Goal: Task Accomplishment & Management: Use online tool/utility

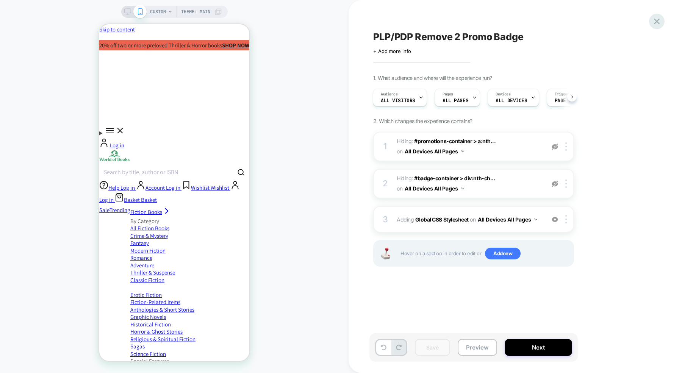
click at [657, 23] on icon at bounding box center [657, 22] width 6 height 6
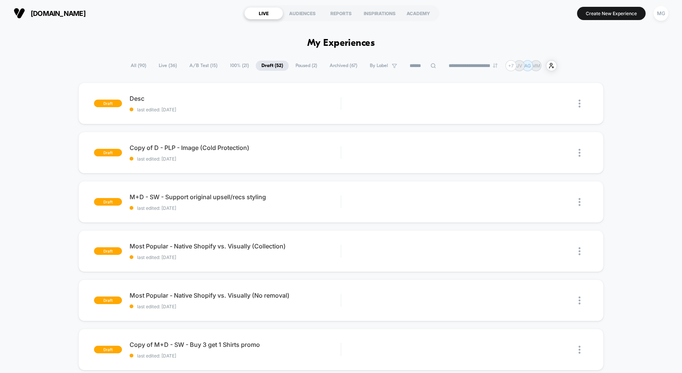
click at [206, 63] on span "A/B Test ( 15 )" at bounding box center [203, 66] width 39 height 10
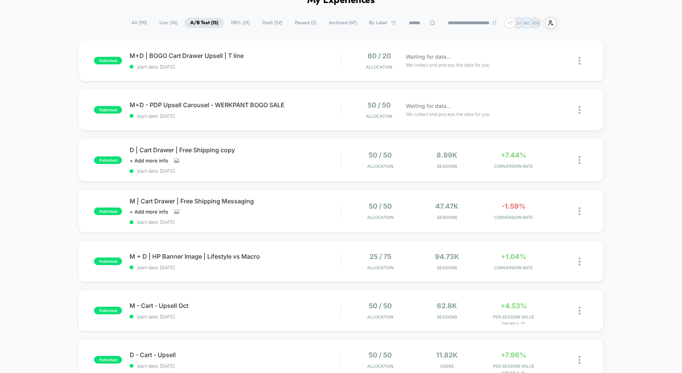
scroll to position [44, 0]
click at [288, 156] on div "D | Cart Drawer | Free Shipping copy Click to view images Click to edit experie…" at bounding box center [235, 159] width 211 height 28
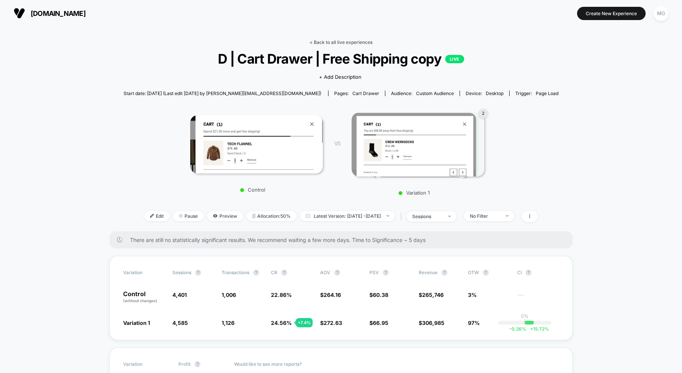
click at [358, 41] on link "< Back to all live experiences" at bounding box center [341, 42] width 63 height 6
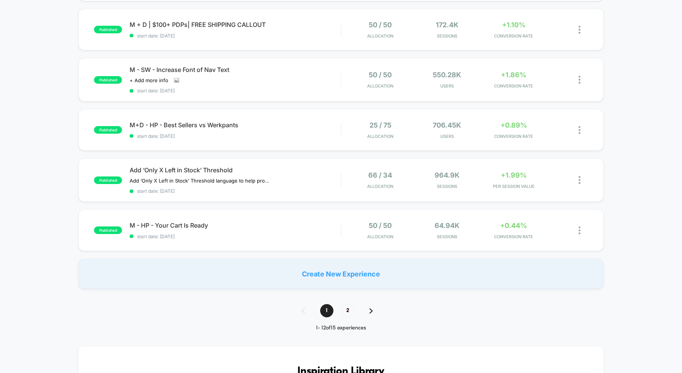
scroll to position [421, 0]
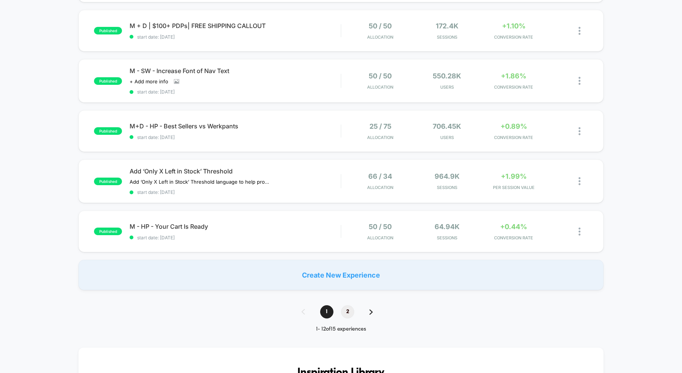
click at [347, 310] on span "2" at bounding box center [347, 311] width 13 height 13
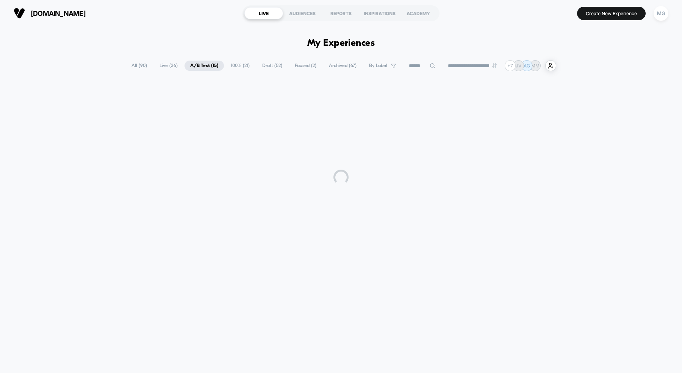
scroll to position [0, 0]
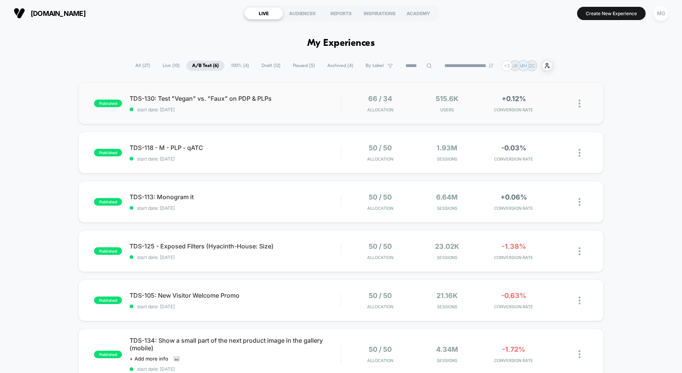
click at [310, 120] on div "published TDS-130: Test "Vegan" vs. "Faux" on PDP & PLPs start date: [DATE] 66 …" at bounding box center [340, 104] width 525 height 42
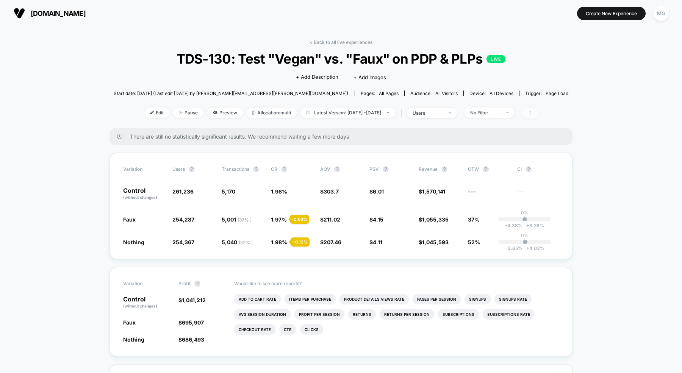
click at [532, 113] on icon at bounding box center [530, 113] width 5 height 5
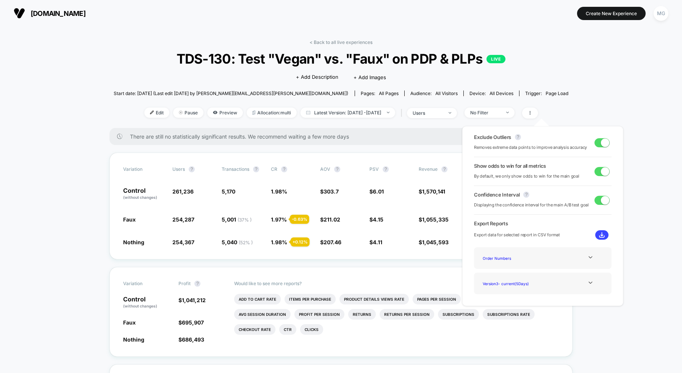
click at [596, 142] on span at bounding box center [601, 142] width 15 height 9
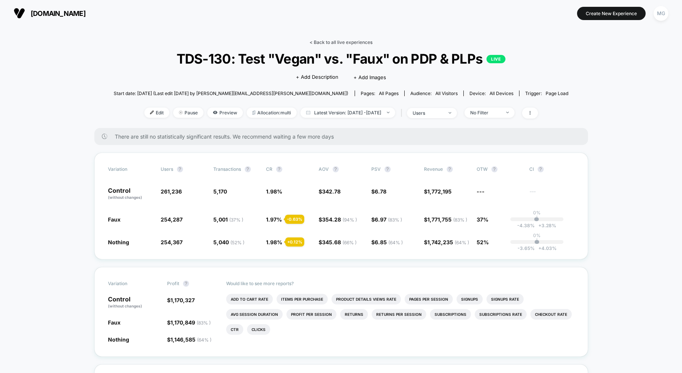
click at [344, 44] on link "< Back to all live experiences" at bounding box center [341, 42] width 63 height 6
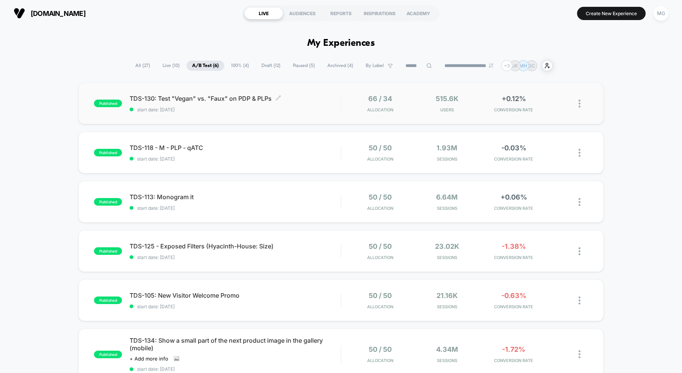
click at [282, 106] on div "TDS-130: Test "Vegan" vs. "Faux" on PDP & PLPs Click to edit experience details…" at bounding box center [235, 104] width 211 height 18
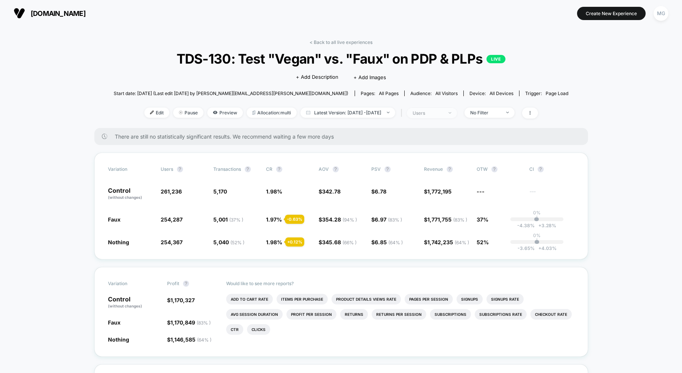
click at [426, 112] on div "users" at bounding box center [428, 113] width 30 height 6
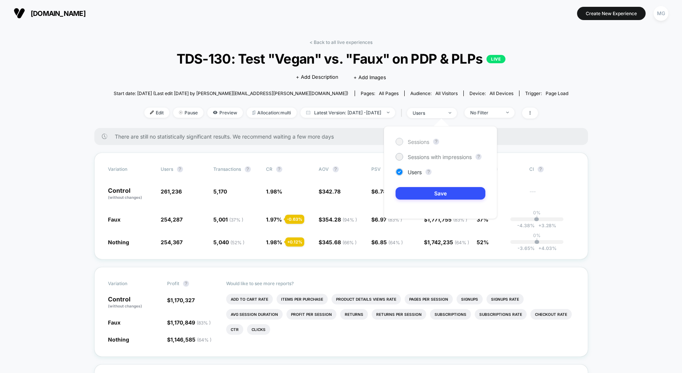
click at [418, 141] on span "Sessions" at bounding box center [419, 142] width 22 height 6
click at [417, 195] on button "Save" at bounding box center [441, 193] width 90 height 13
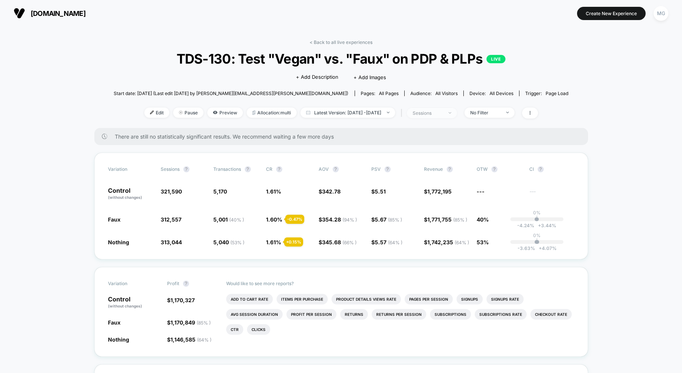
click at [443, 115] on div "sessions" at bounding box center [428, 113] width 30 height 6
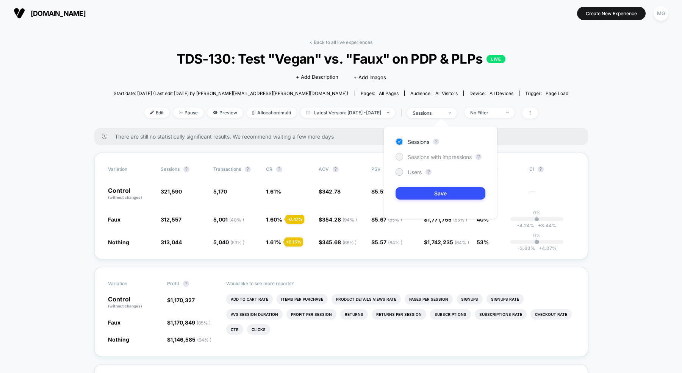
click at [413, 154] on span "Sessions with impressions" at bounding box center [440, 157] width 64 height 6
click at [413, 191] on button "Save" at bounding box center [441, 193] width 90 height 13
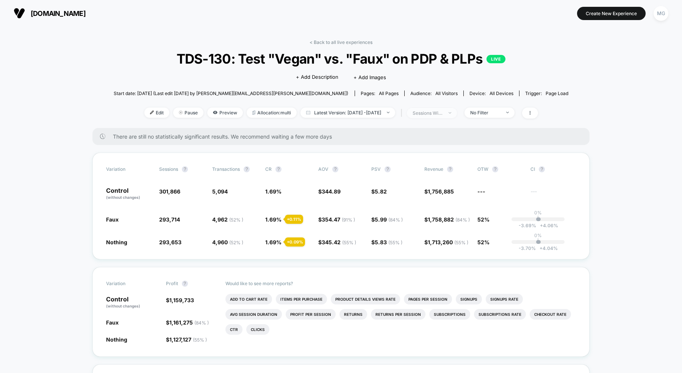
click at [451, 113] on img at bounding box center [450, 113] width 3 height 2
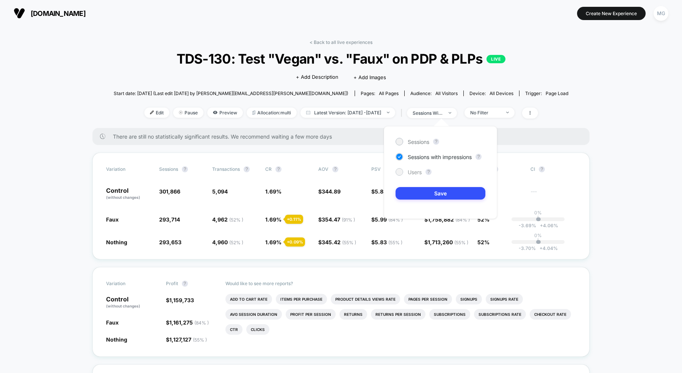
click at [415, 173] on span "Users" at bounding box center [415, 172] width 14 height 6
click at [415, 190] on button "Save" at bounding box center [441, 193] width 90 height 13
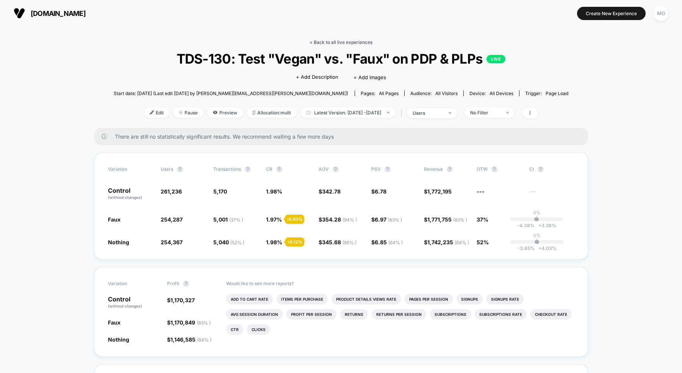
click at [338, 42] on link "< Back to all live experiences" at bounding box center [341, 42] width 63 height 6
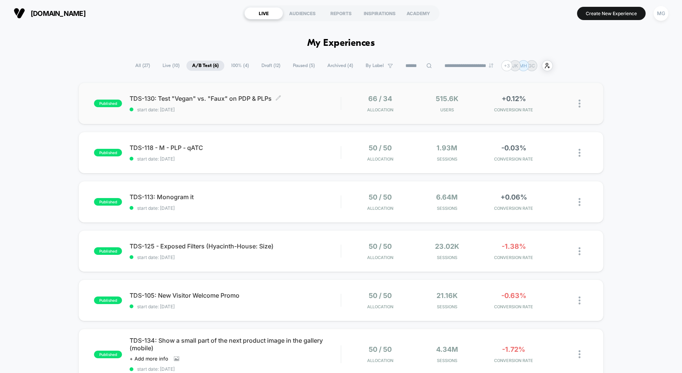
click at [273, 107] on span "start date: [DATE]" at bounding box center [235, 110] width 211 height 6
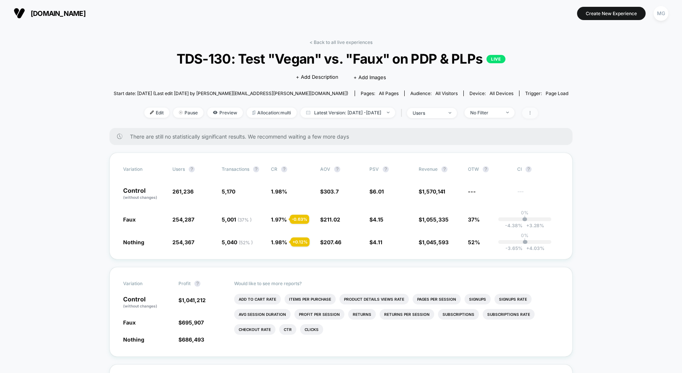
click at [532, 114] on icon at bounding box center [530, 113] width 5 height 5
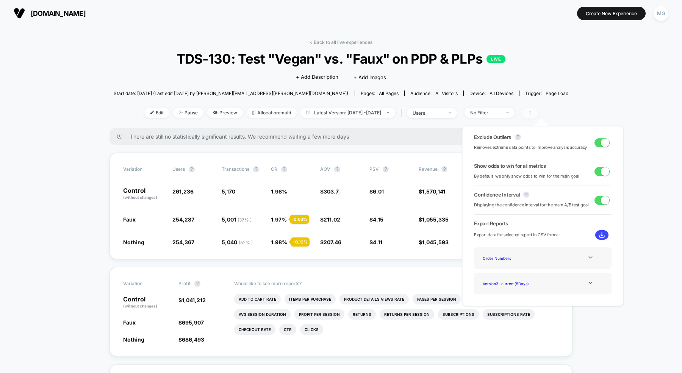
click at [532, 113] on icon at bounding box center [530, 113] width 5 height 5
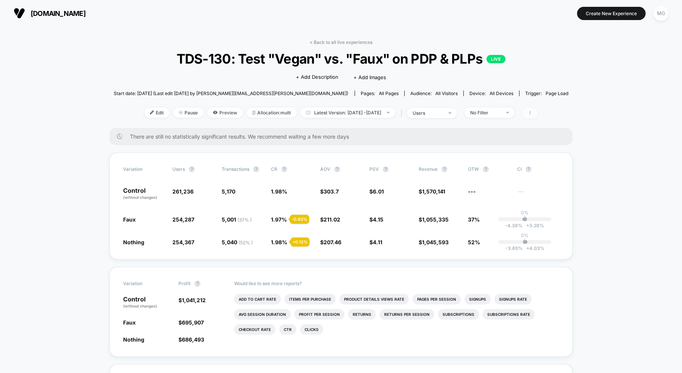
click at [532, 114] on icon at bounding box center [530, 113] width 5 height 5
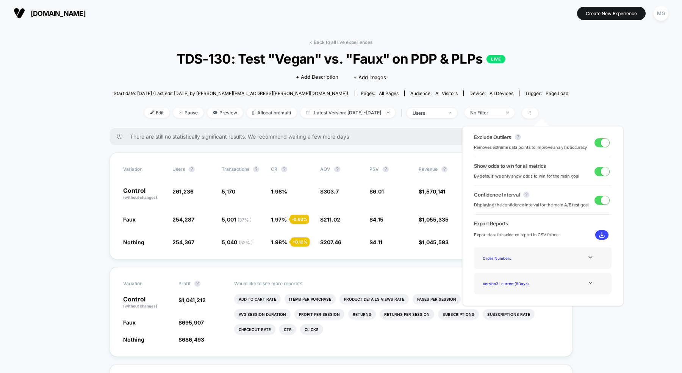
click at [603, 144] on span at bounding box center [605, 142] width 8 height 8
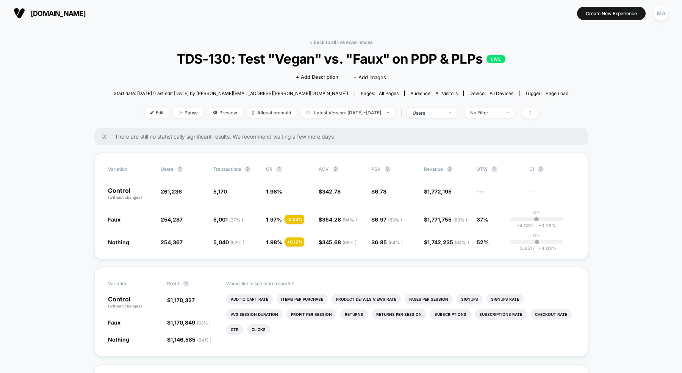
click at [356, 45] on div "< Back to all live experiences TDS-130: Test "Vegan" vs. "Faux" on PDP & PLPs L…" at bounding box center [341, 83] width 455 height 89
click at [356, 44] on link "< Back to all live experiences" at bounding box center [341, 42] width 63 height 6
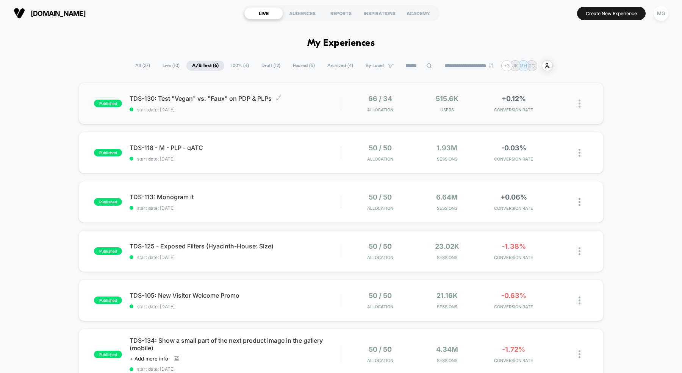
click at [311, 112] on span "start date: [DATE]" at bounding box center [235, 110] width 211 height 6
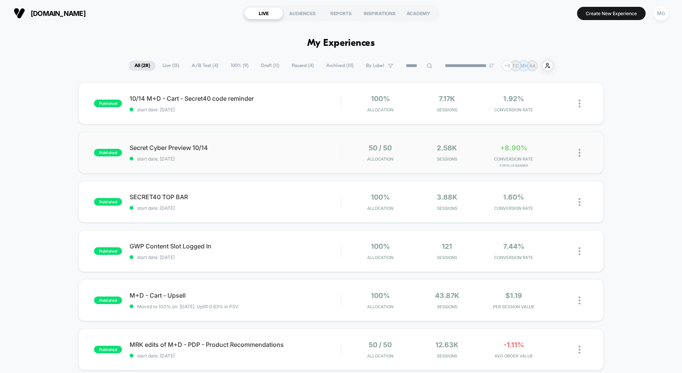
click at [285, 159] on span "start date: 10/14/2025" at bounding box center [235, 159] width 211 height 6
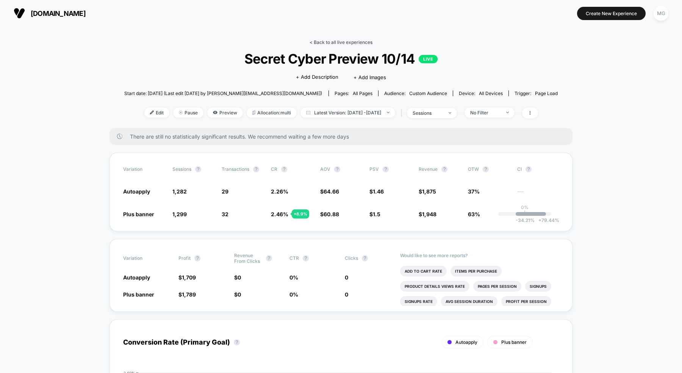
click at [335, 42] on link "< Back to all live experiences" at bounding box center [341, 42] width 63 height 6
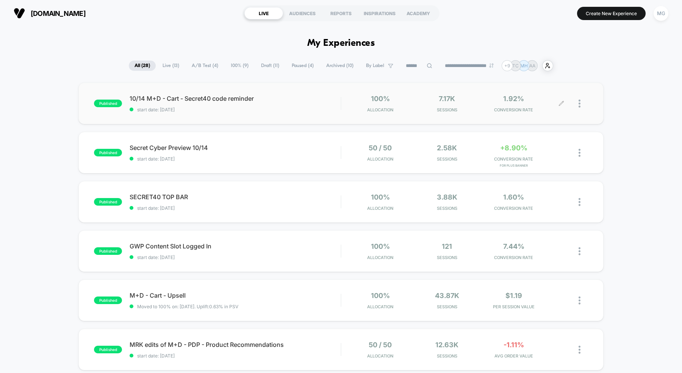
click at [561, 103] on icon at bounding box center [561, 104] width 6 height 6
